Goal: Check status: Check status

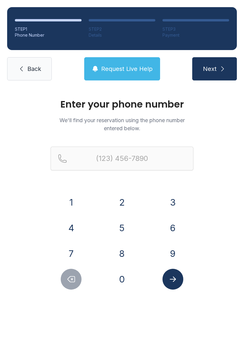
click at [123, 254] on button "8" at bounding box center [122, 253] width 21 height 21
click at [125, 204] on button "2" at bounding box center [122, 202] width 21 height 21
click at [122, 253] on button "8" at bounding box center [122, 253] width 21 height 21
click at [122, 255] on button "8" at bounding box center [122, 253] width 21 height 21
click at [122, 277] on button "0" at bounding box center [122, 279] width 21 height 21
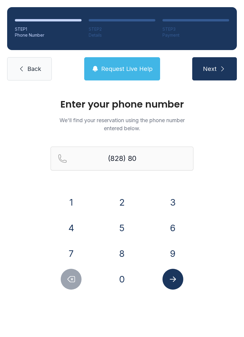
click at [122, 254] on button "8" at bounding box center [122, 253] width 21 height 21
click at [124, 253] on button "8" at bounding box center [122, 253] width 21 height 21
click at [170, 228] on button "6" at bounding box center [173, 228] width 21 height 21
click at [123, 252] on button "8" at bounding box center [122, 253] width 21 height 21
click at [75, 225] on button "4" at bounding box center [71, 228] width 21 height 21
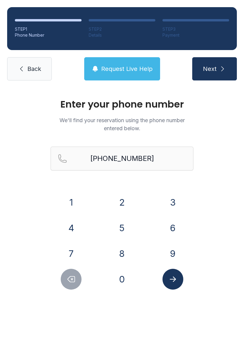
click at [172, 276] on icon "Submit lookup form" at bounding box center [173, 279] width 9 height 9
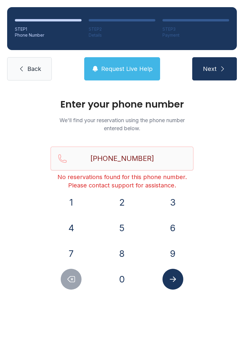
click at [128, 67] on span "Request Live Help" at bounding box center [127, 69] width 52 height 8
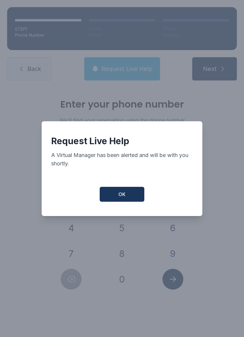
click at [130, 199] on button "OK" at bounding box center [122, 194] width 45 height 15
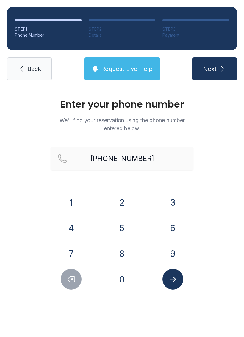
click at [136, 69] on span "Request Live Help" at bounding box center [127, 69] width 52 height 8
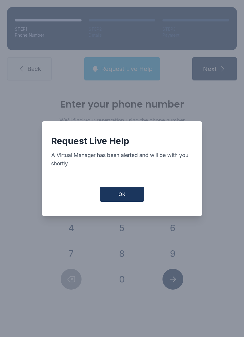
click at [131, 199] on button "OK" at bounding box center [122, 194] width 45 height 15
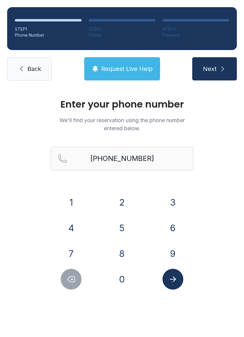
click at [214, 63] on button "Next" at bounding box center [215, 68] width 45 height 23
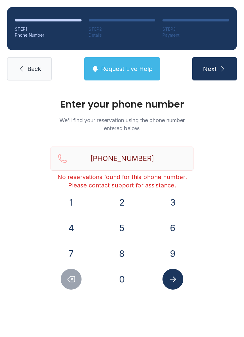
click at [76, 274] on button "Delete number" at bounding box center [71, 279] width 21 height 21
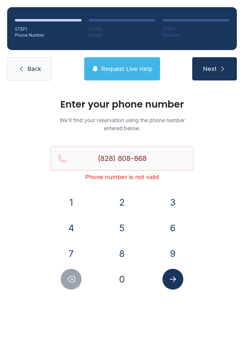
click at [70, 282] on icon "Delete number" at bounding box center [71, 280] width 7 height 6
click at [73, 282] on icon "Delete number" at bounding box center [71, 279] width 9 height 9
click at [72, 281] on icon "Delete number" at bounding box center [71, 279] width 9 height 9
click at [74, 280] on icon "Delete number" at bounding box center [71, 279] width 9 height 9
click at [73, 280] on icon "Delete number" at bounding box center [71, 279] width 9 height 9
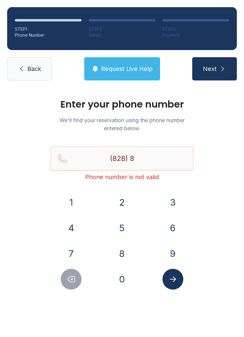
click at [72, 278] on icon "Delete number" at bounding box center [71, 279] width 9 height 9
click at [72, 280] on icon "Delete number" at bounding box center [71, 279] width 9 height 9
type input "(8"
click at [72, 280] on icon "Delete number" at bounding box center [71, 280] width 7 height 6
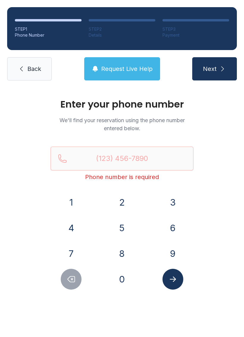
click at [74, 283] on icon "Delete number" at bounding box center [71, 279] width 9 height 9
click at [128, 250] on button "8" at bounding box center [122, 253] width 21 height 21
click at [124, 197] on button "2" at bounding box center [122, 202] width 21 height 21
click at [126, 249] on button "8" at bounding box center [122, 253] width 21 height 21
click at [126, 271] on button "0" at bounding box center [122, 279] width 21 height 21
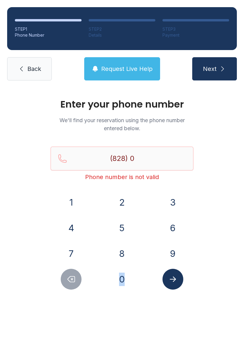
click at [69, 280] on icon "Delete number" at bounding box center [71, 279] width 9 height 9
click at [123, 253] on button "8" at bounding box center [122, 253] width 21 height 21
click at [120, 277] on button "0" at bounding box center [122, 279] width 21 height 21
click at [123, 251] on button "8" at bounding box center [122, 253] width 21 height 21
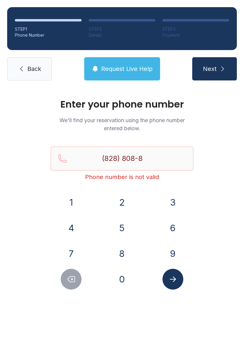
click at [171, 227] on button "6" at bounding box center [173, 228] width 21 height 21
click at [122, 255] on button "8" at bounding box center [122, 253] width 21 height 21
click at [73, 225] on button "4" at bounding box center [71, 228] width 21 height 21
click at [129, 247] on button "8" at bounding box center [122, 253] width 21 height 21
click at [73, 202] on button "1" at bounding box center [71, 202] width 21 height 21
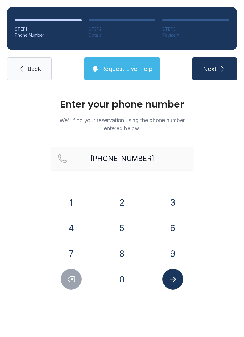
click at [178, 202] on button "3" at bounding box center [173, 202] width 21 height 21
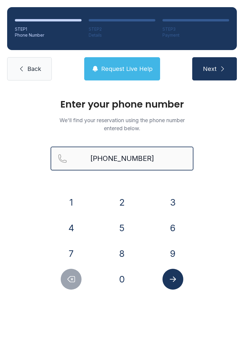
click at [119, 165] on input "[PHONE_NUMBER]" at bounding box center [122, 159] width 143 height 24
type input "[PHONE_NUMBER]"
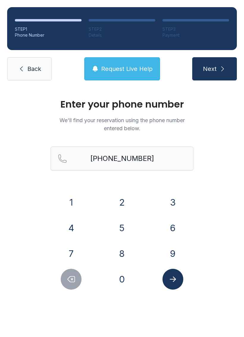
click at [222, 67] on icon "submit" at bounding box center [223, 68] width 3 height 5
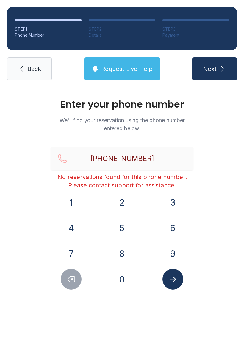
click at [143, 68] on span "Request Live Help" at bounding box center [127, 69] width 52 height 8
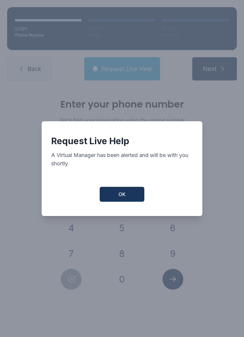
click at [130, 202] on button "OK" at bounding box center [122, 194] width 45 height 15
